Goal: Ask a question: Seek information or help from site administrators or community

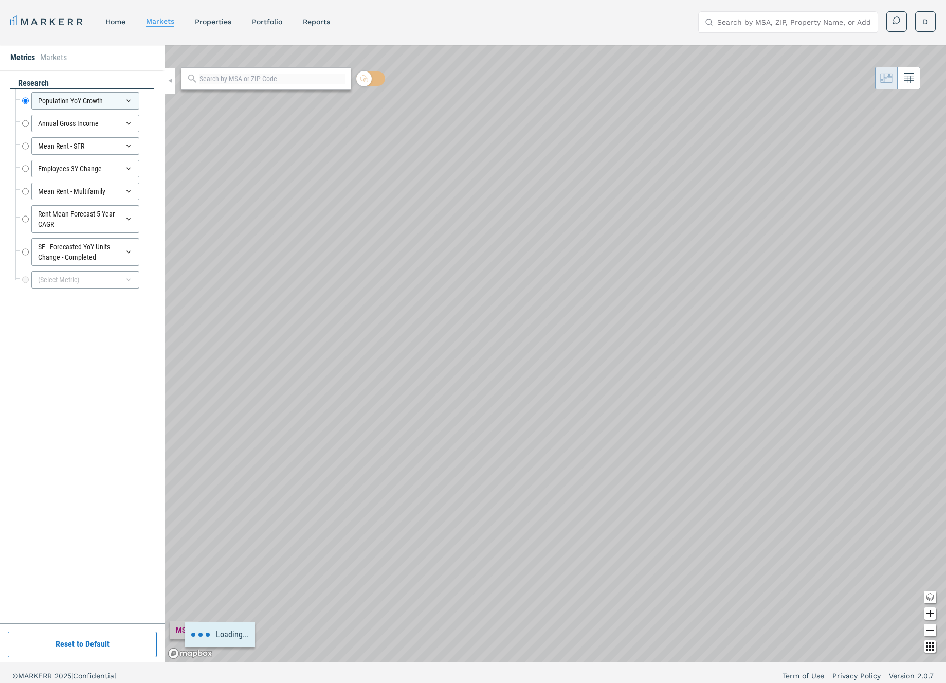
scroll to position [6, 0]
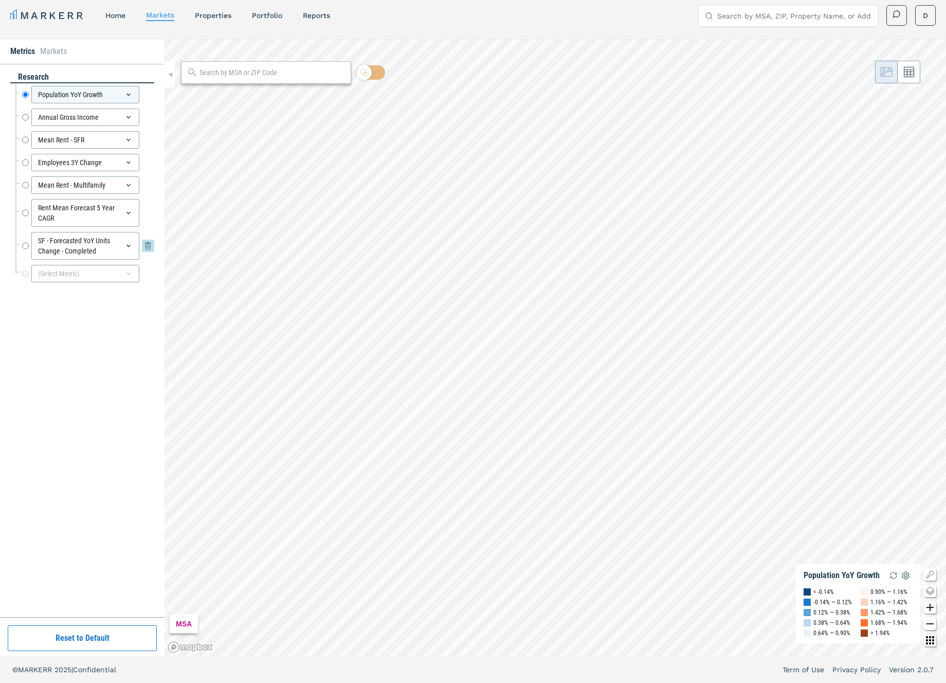
click at [146, 240] on icon at bounding box center [148, 246] width 12 height 12
click at [148, 206] on div "Rent Mean Forecast 5 Year CAGR Rent Mean Forecast 5 Year CAGR" at bounding box center [88, 213] width 132 height 28
click at [147, 208] on icon at bounding box center [148, 213] width 12 height 12
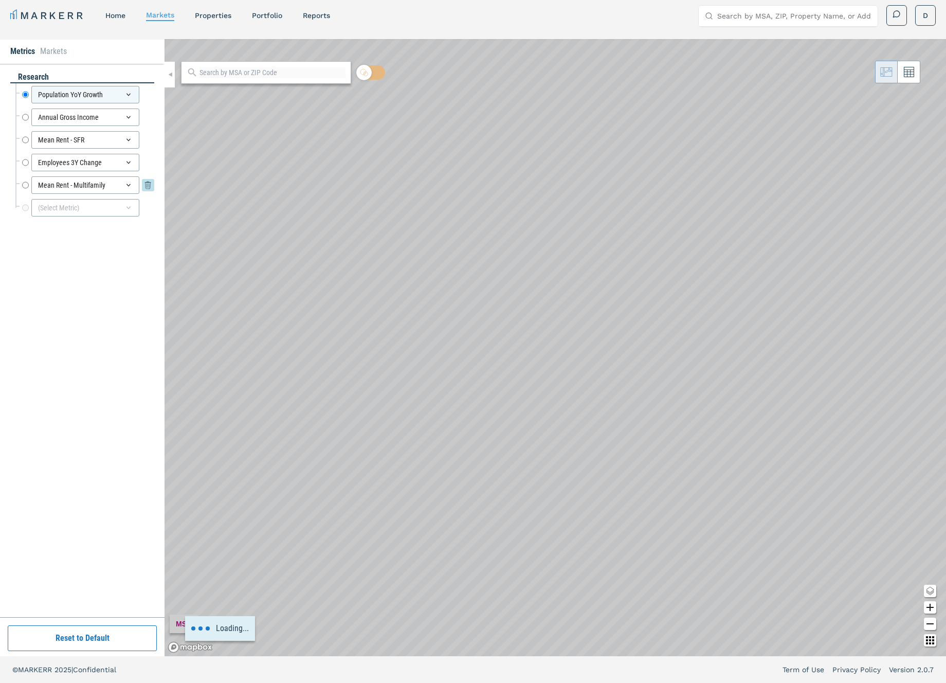
click at [149, 180] on icon at bounding box center [148, 185] width 12 height 12
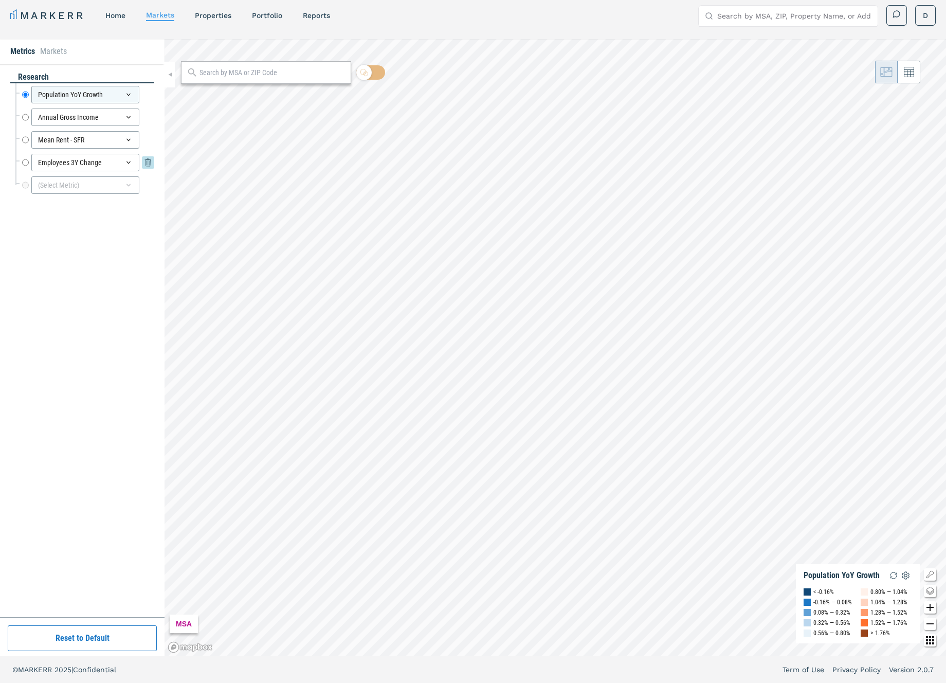
click at [147, 161] on icon at bounding box center [148, 162] width 12 height 12
click at [147, 138] on icon at bounding box center [148, 140] width 12 height 12
click at [144, 111] on icon at bounding box center [148, 117] width 12 height 12
drag, startPoint x: 33, startPoint y: 198, endPoint x: 53, endPoint y: 162, distance: 41.6
click at [33, 198] on div "research Population YoY Growth Population YoY Growth (Select Metric)" at bounding box center [82, 340] width 144 height 538
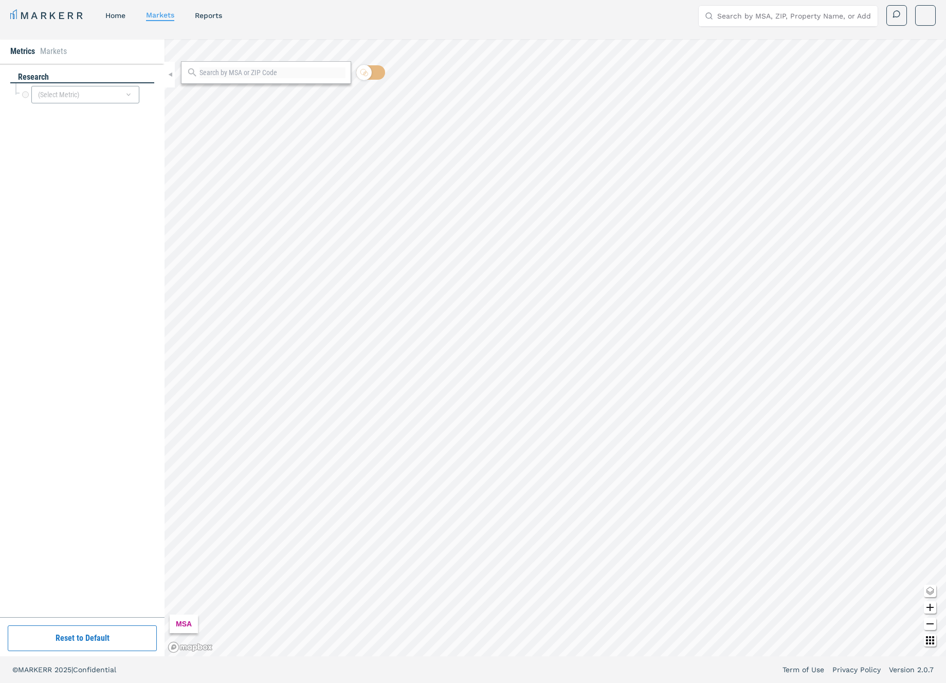
scroll to position [6, 0]
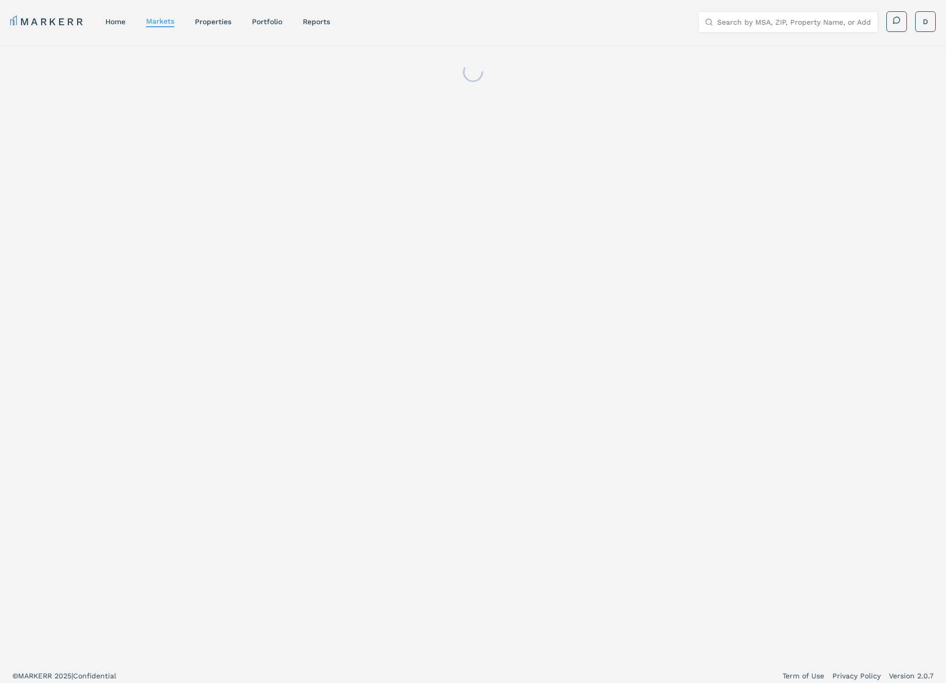
scroll to position [6, 0]
